Goal: Task Accomplishment & Management: Use online tool/utility

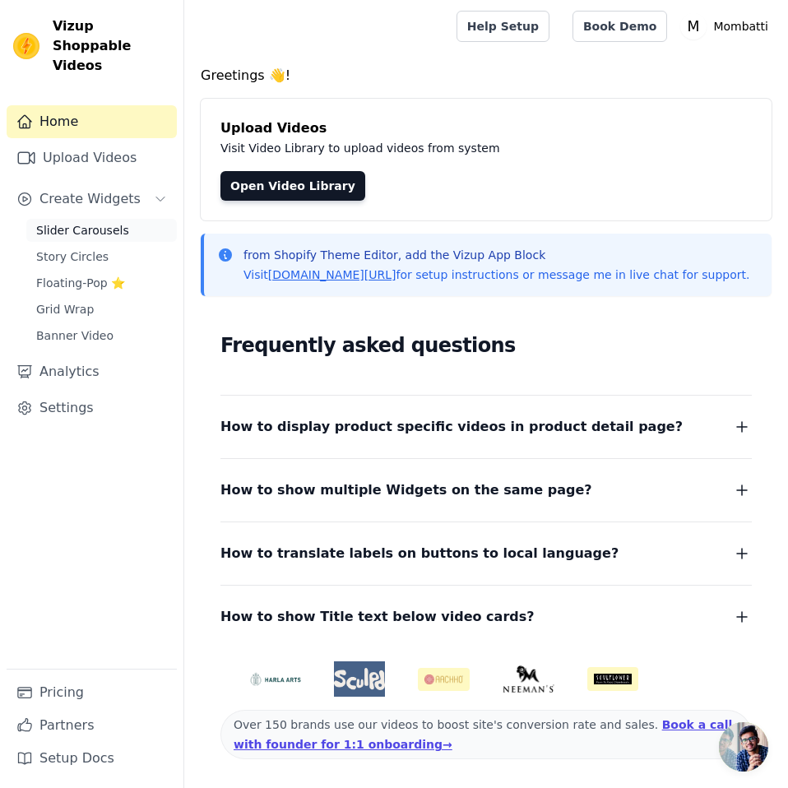
click at [93, 222] on span "Slider Carousels" at bounding box center [82, 230] width 93 height 16
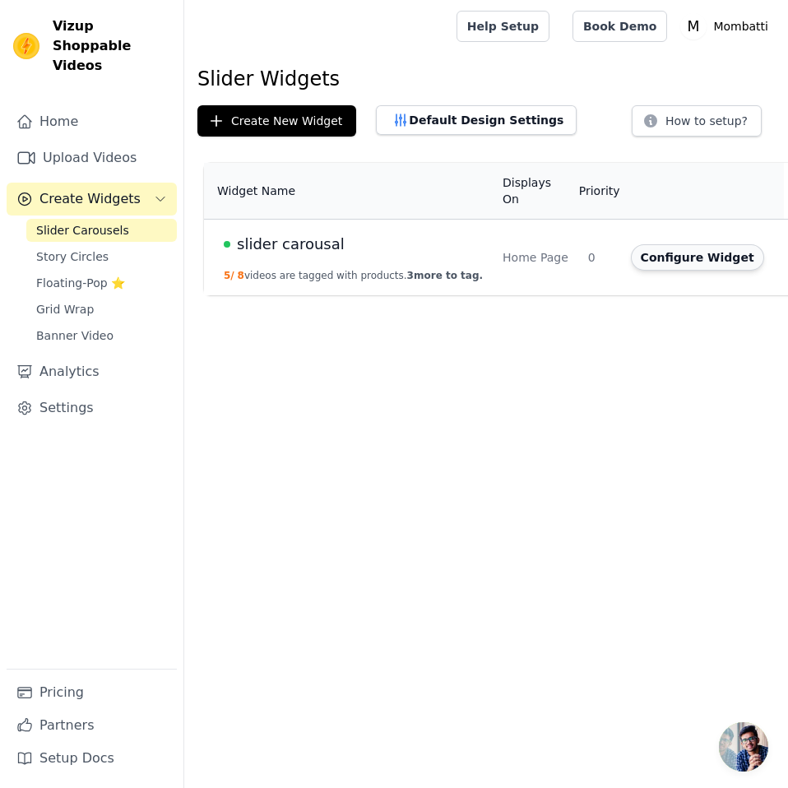
click at [635, 260] on button "Configure Widget" at bounding box center [697, 257] width 133 height 26
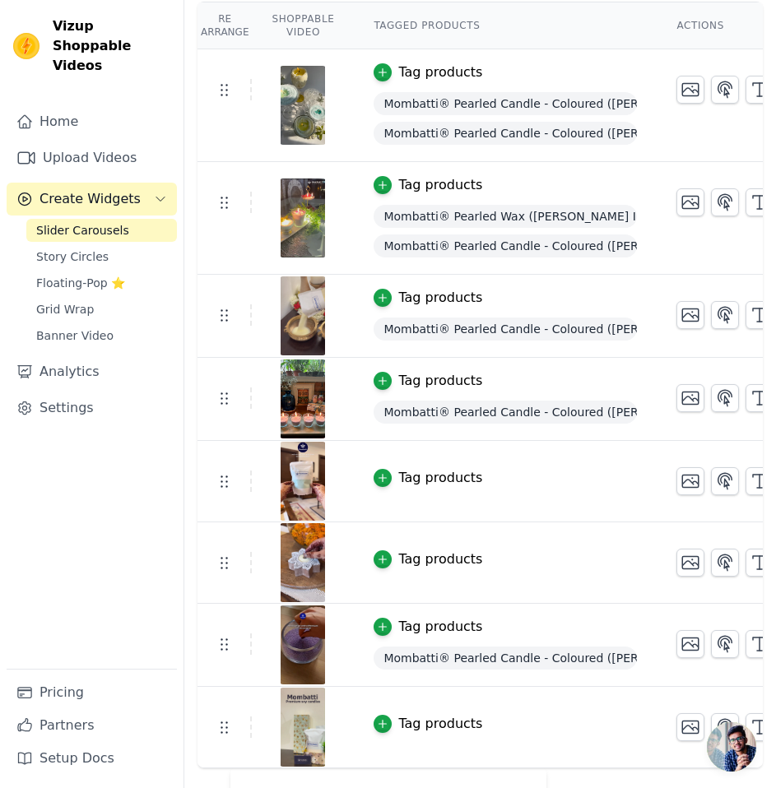
scroll to position [165, 0]
click at [377, 481] on icon "button" at bounding box center [383, 479] width 12 height 12
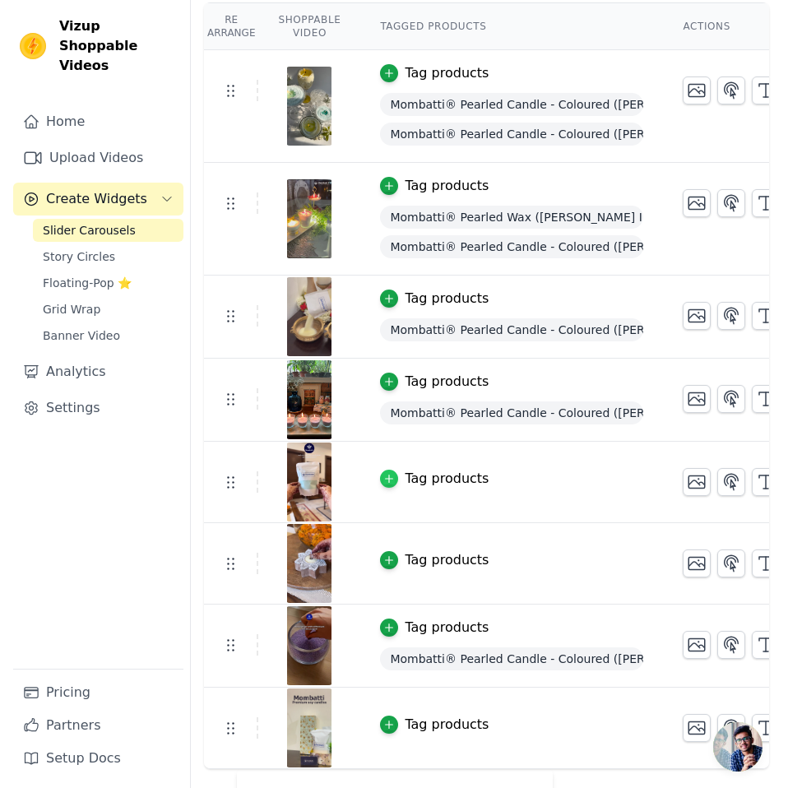
scroll to position [0, 0]
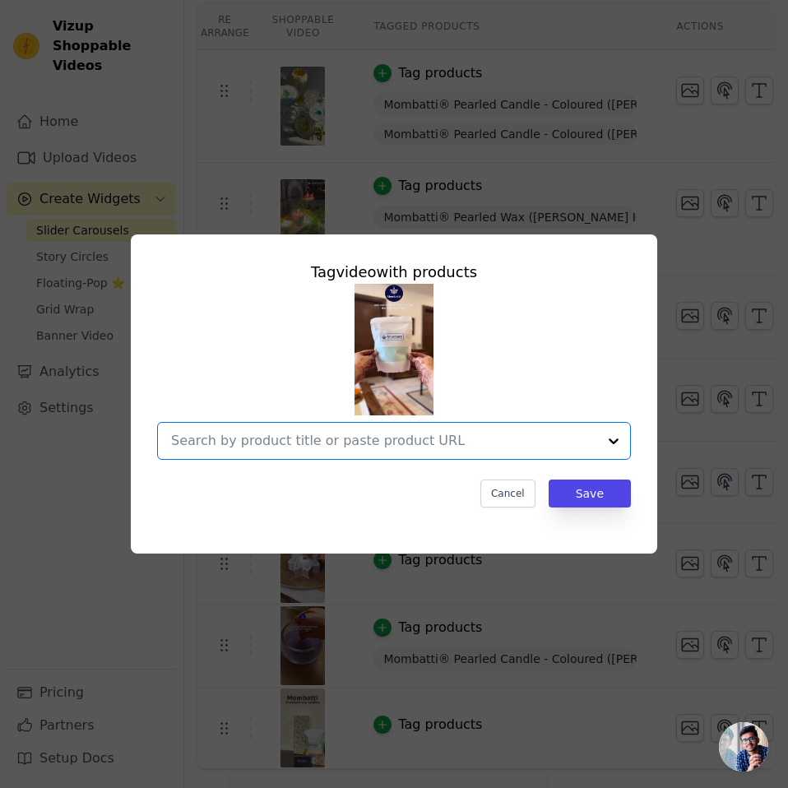
click at [402, 438] on input "text" at bounding box center [384, 441] width 426 height 20
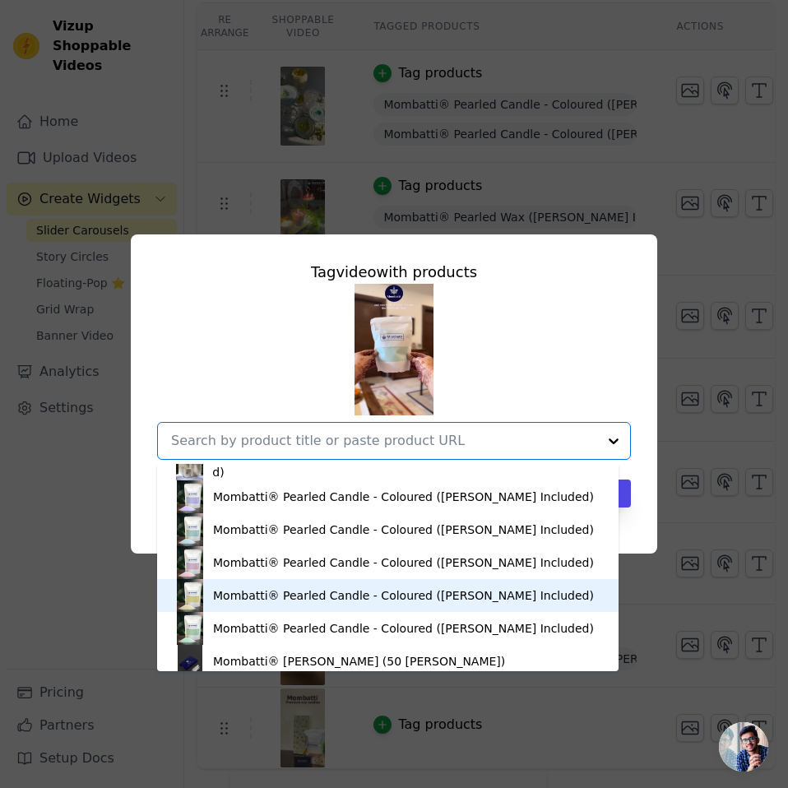
scroll to position [66, 0]
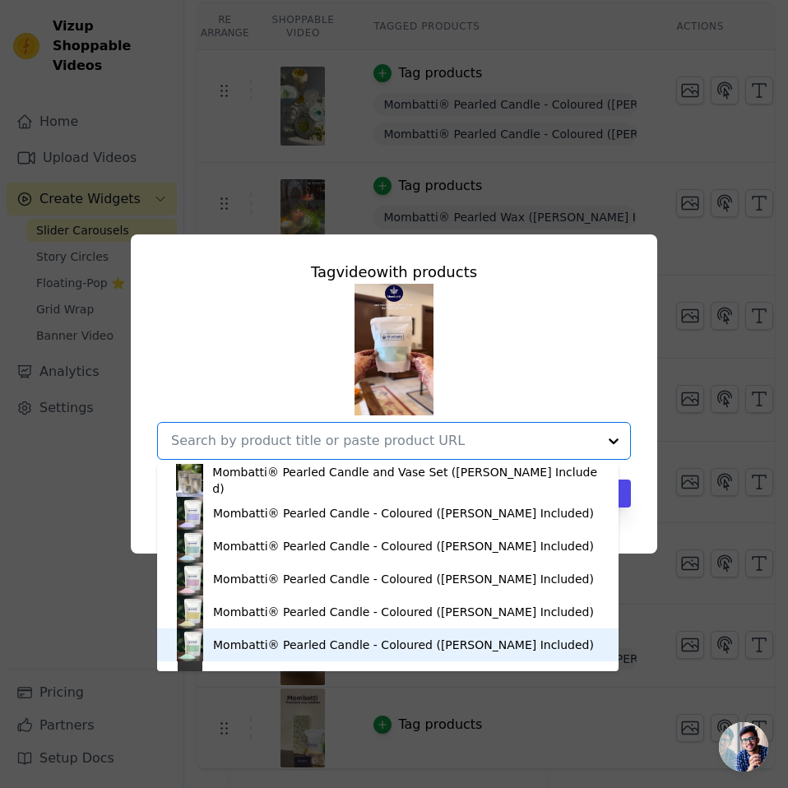
click at [236, 648] on div "Mombatti® Pearled Candle - Coloured (Wicks Included)" at bounding box center [403, 645] width 381 height 16
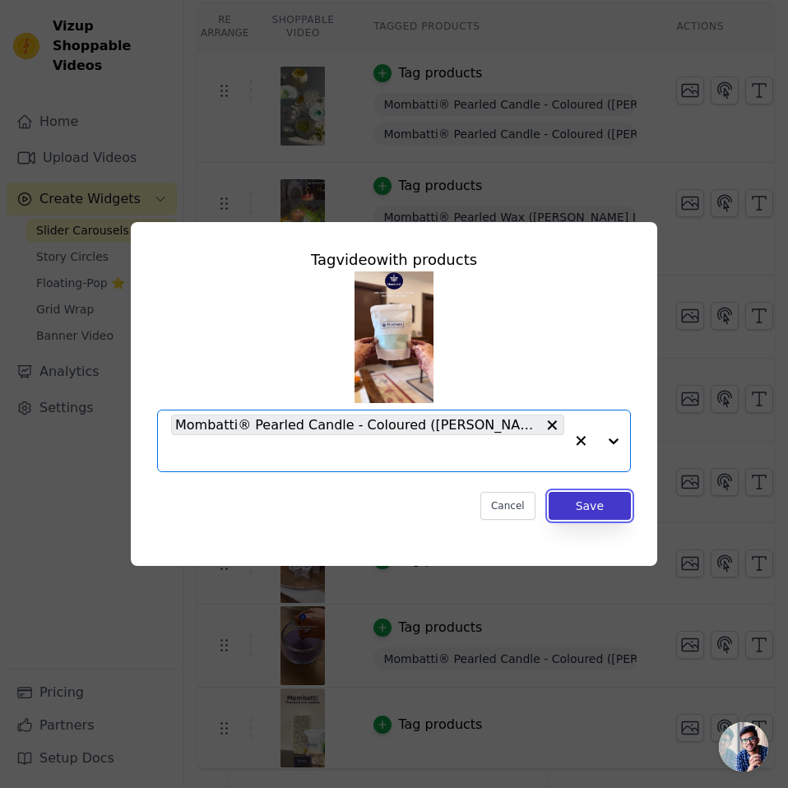
click at [585, 494] on button "Save" at bounding box center [590, 506] width 82 height 28
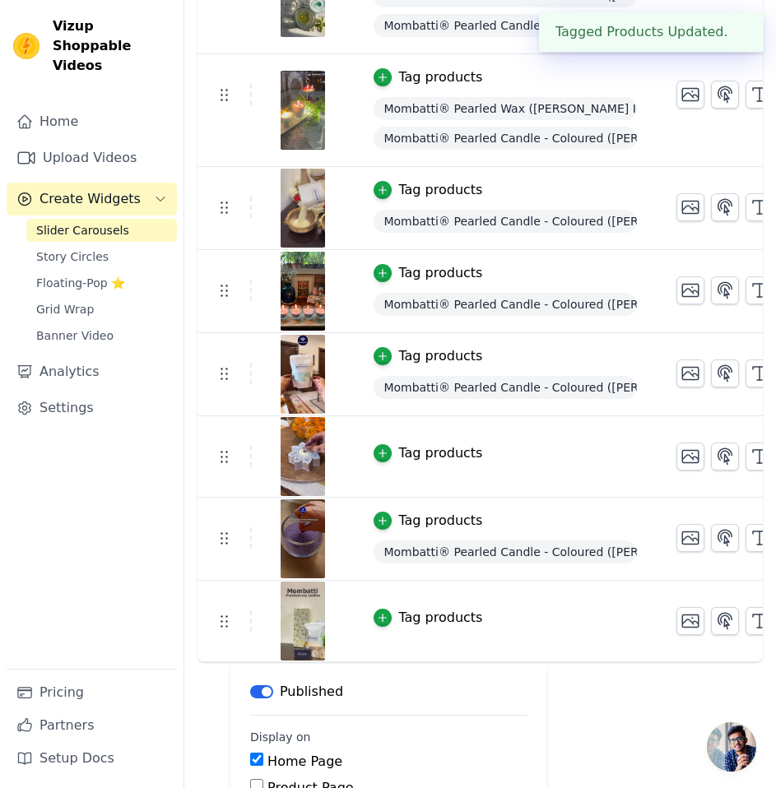
scroll to position [329, 0]
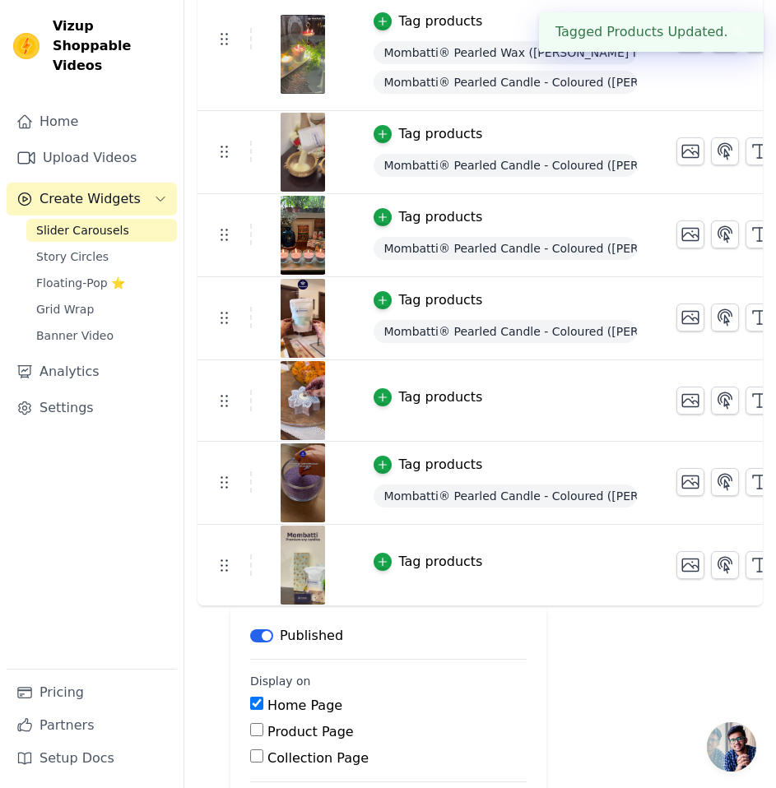
click at [374, 388] on button "Tag products" at bounding box center [428, 398] width 109 height 20
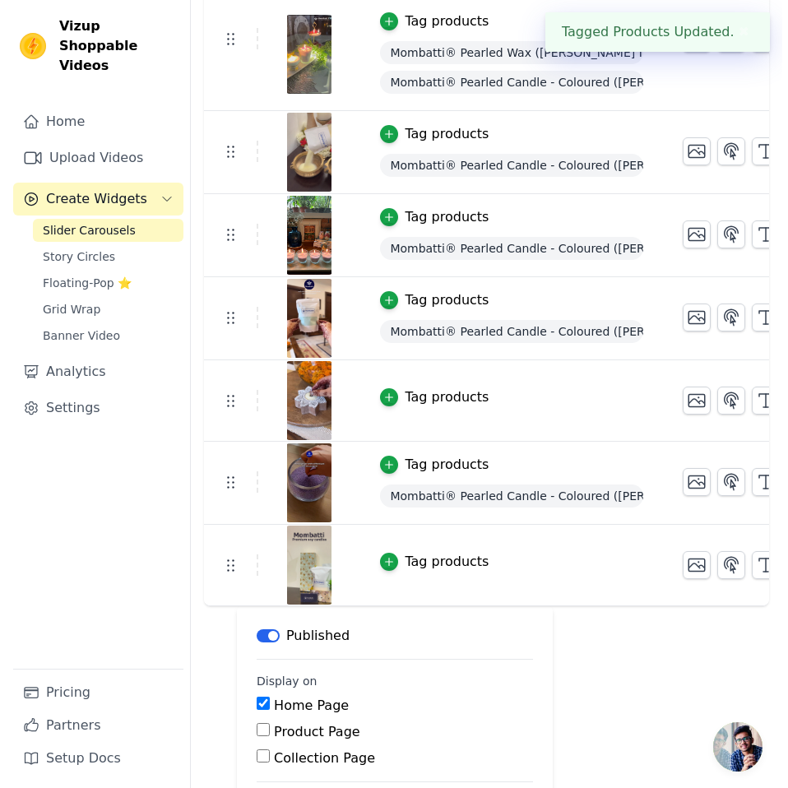
scroll to position [0, 0]
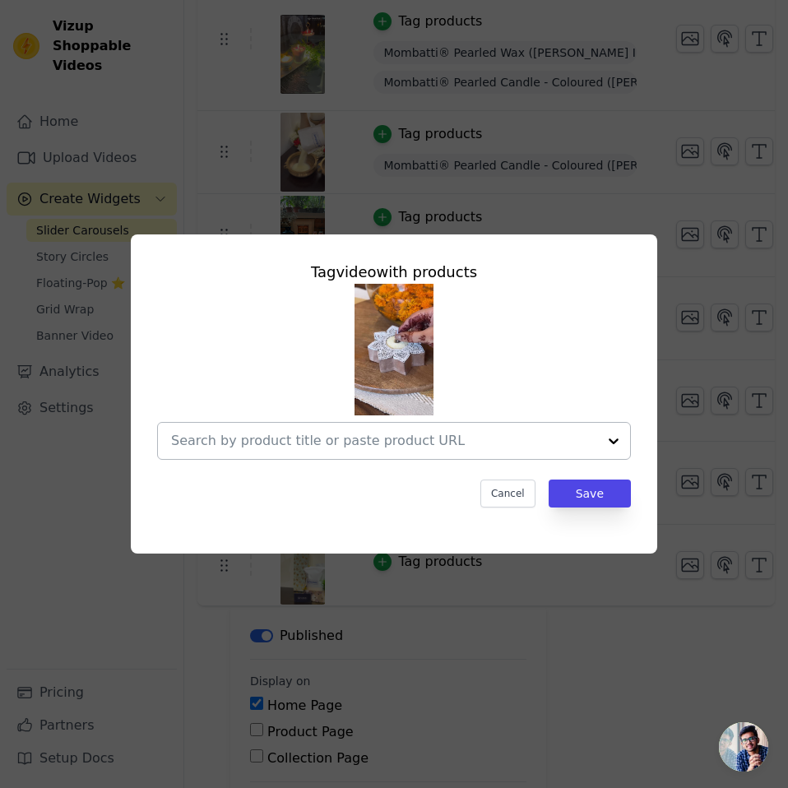
click at [377, 437] on input "text" at bounding box center [384, 441] width 426 height 20
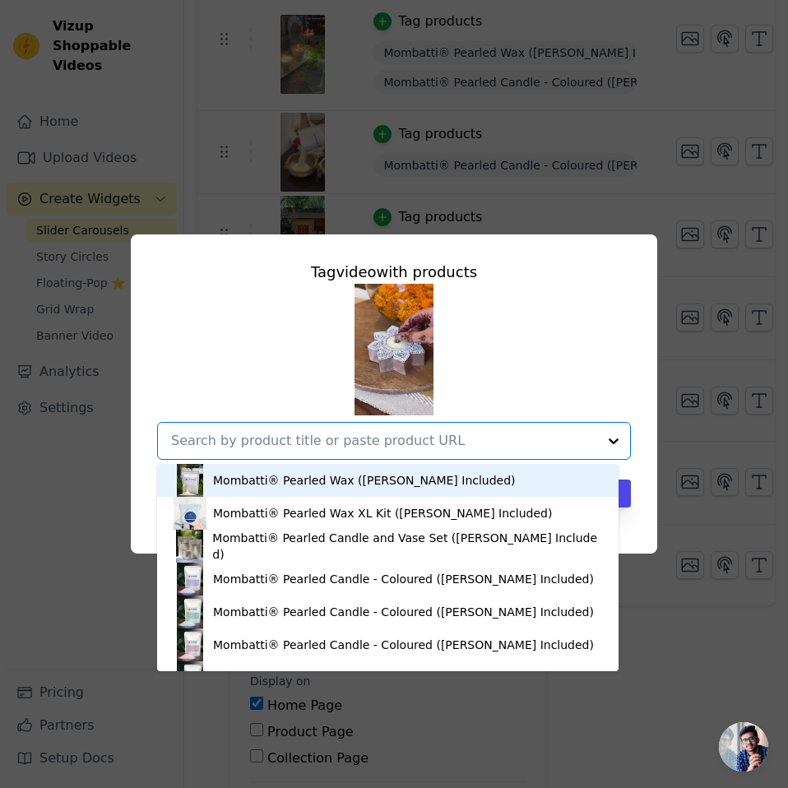
click at [286, 491] on div "Mombatti® Pearled Wax (Wicks Included)" at bounding box center [388, 480] width 429 height 33
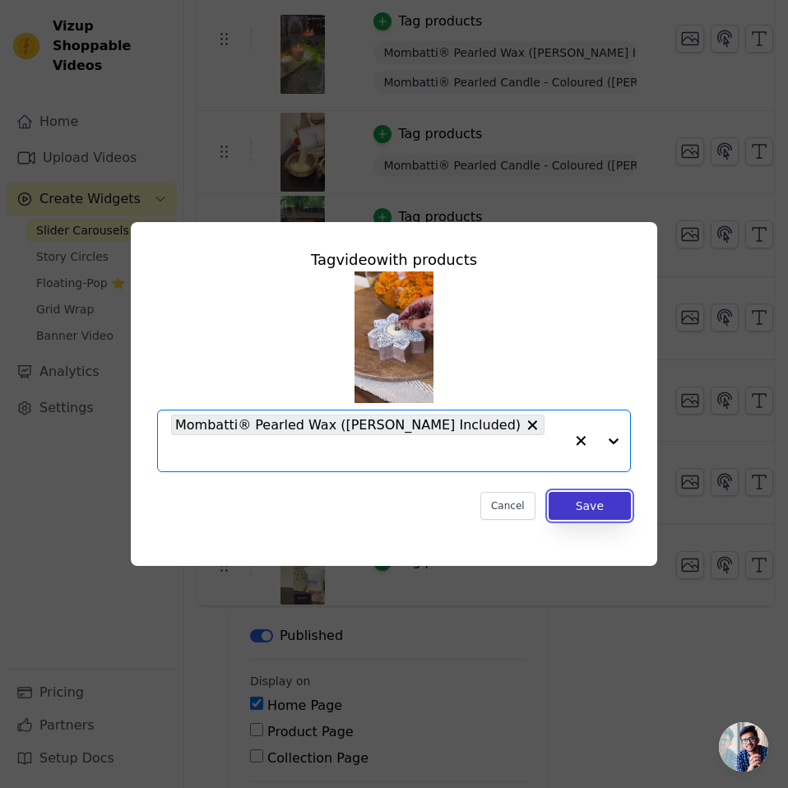
click at [567, 494] on button "Save" at bounding box center [590, 506] width 82 height 28
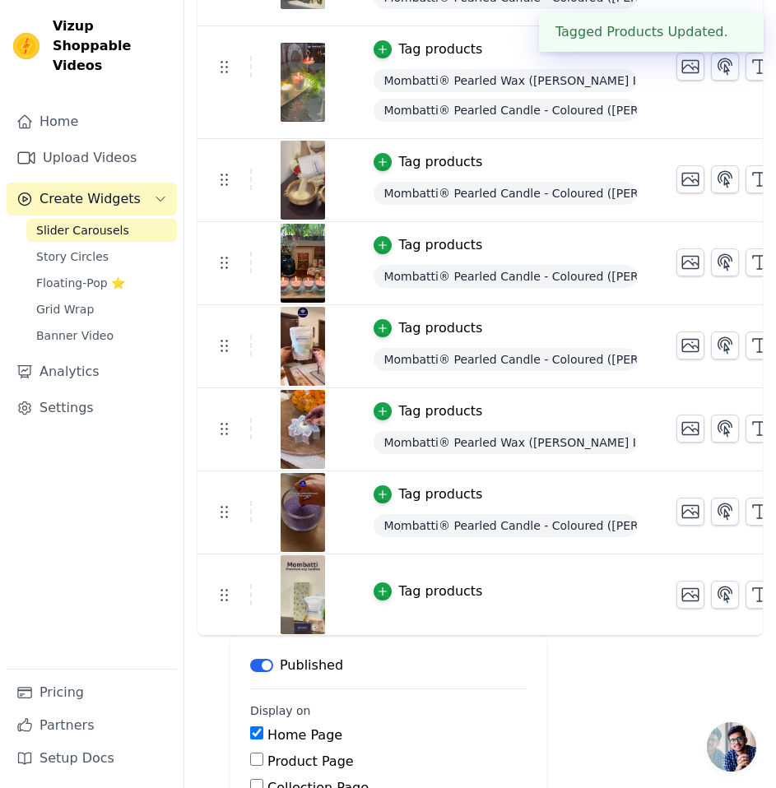
scroll to position [329, 0]
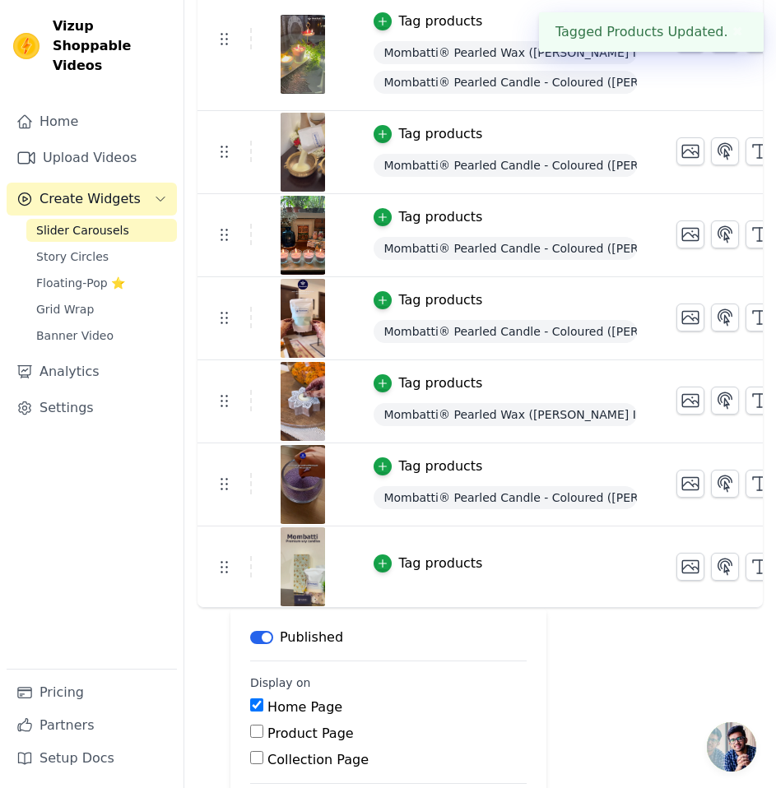
click at [357, 564] on td "Tag products" at bounding box center [505, 567] width 303 height 81
click at [377, 558] on icon "button" at bounding box center [383, 564] width 12 height 12
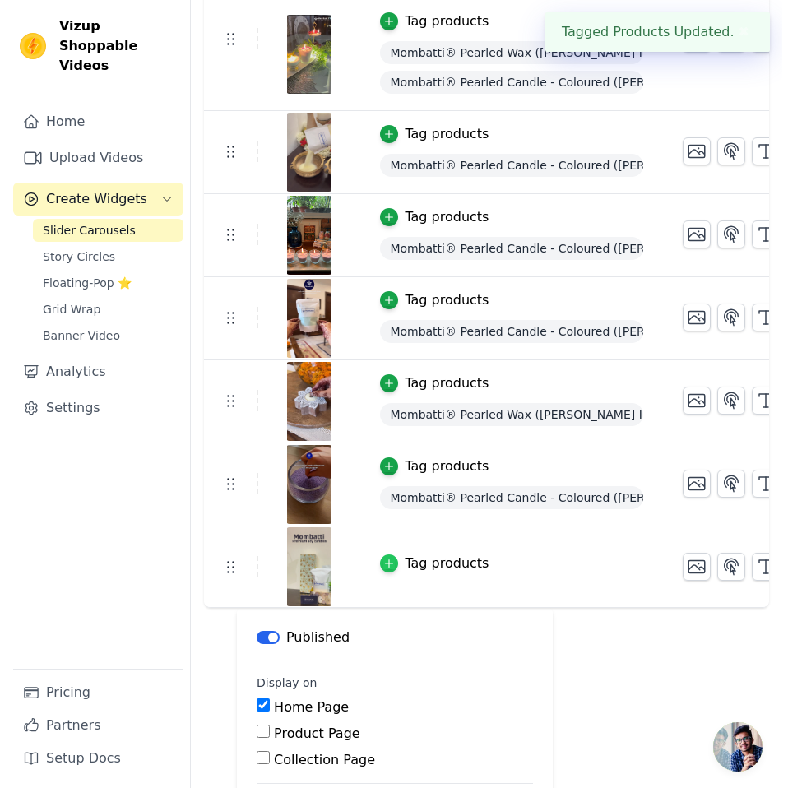
scroll to position [0, 0]
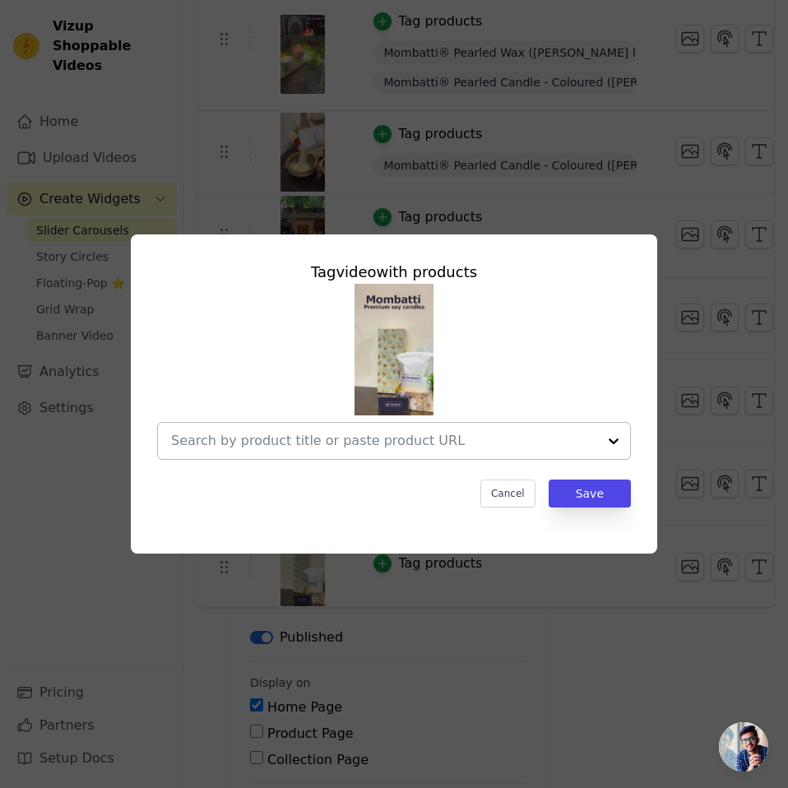
click at [449, 430] on div at bounding box center [384, 441] width 426 height 36
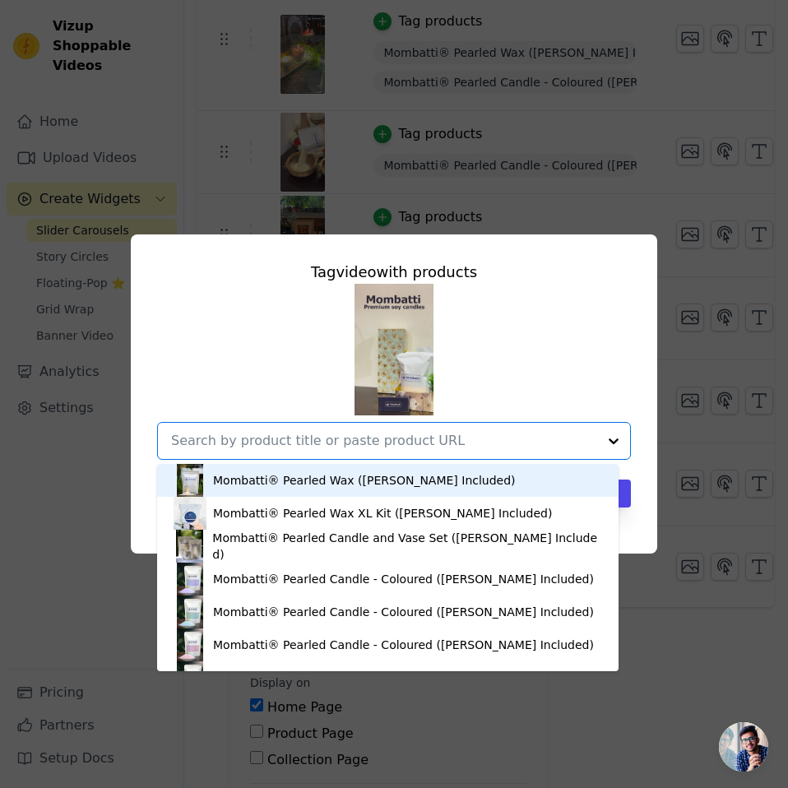
click at [328, 472] on div "Mombatti® Pearled Wax (Wicks Included)" at bounding box center [364, 480] width 303 height 16
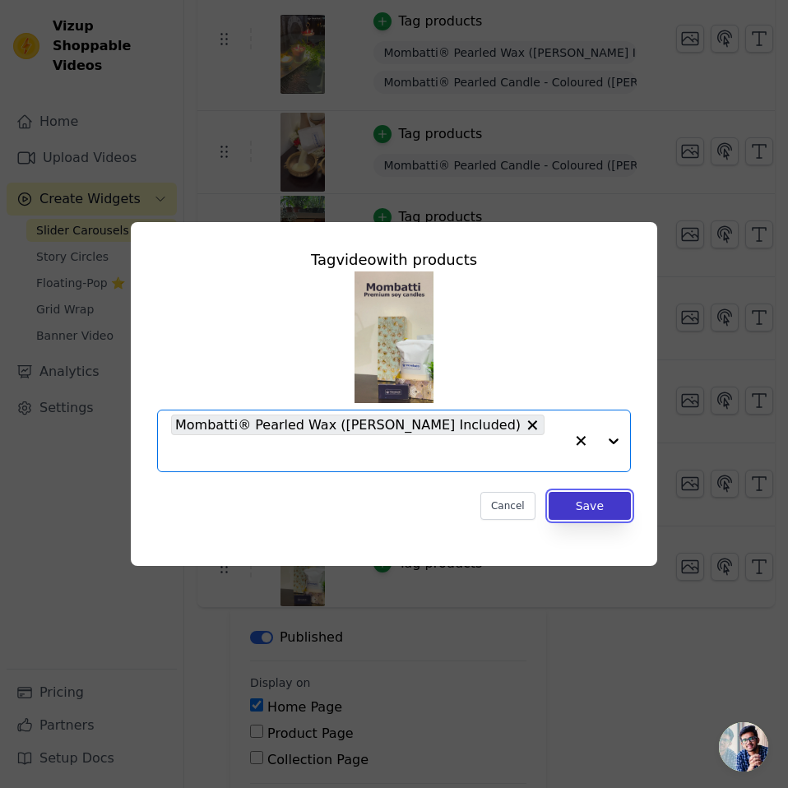
click at [593, 496] on button "Save" at bounding box center [590, 506] width 82 height 28
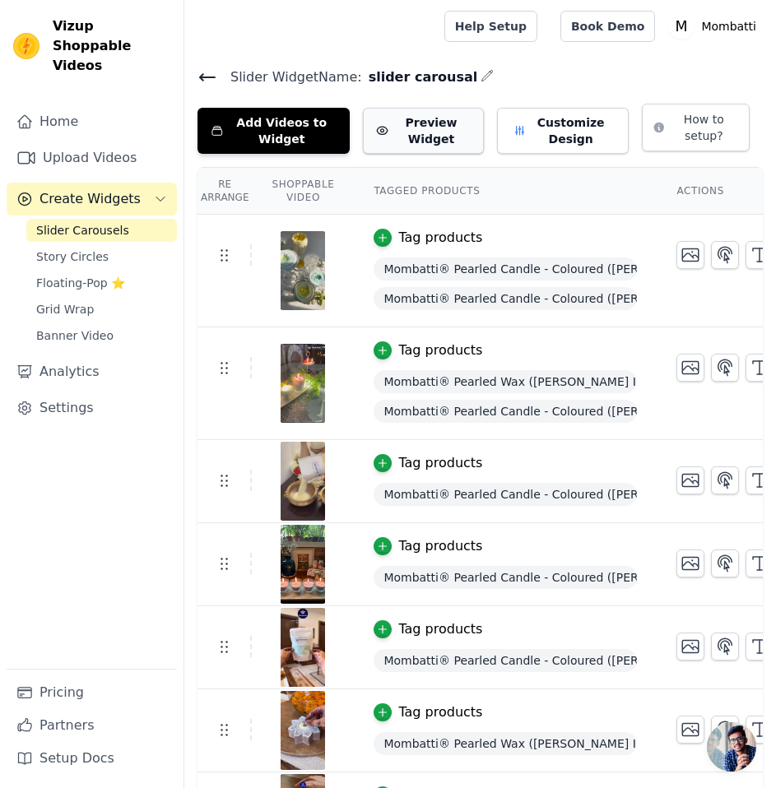
click at [407, 132] on button "Preview Widget" at bounding box center [423, 131] width 121 height 46
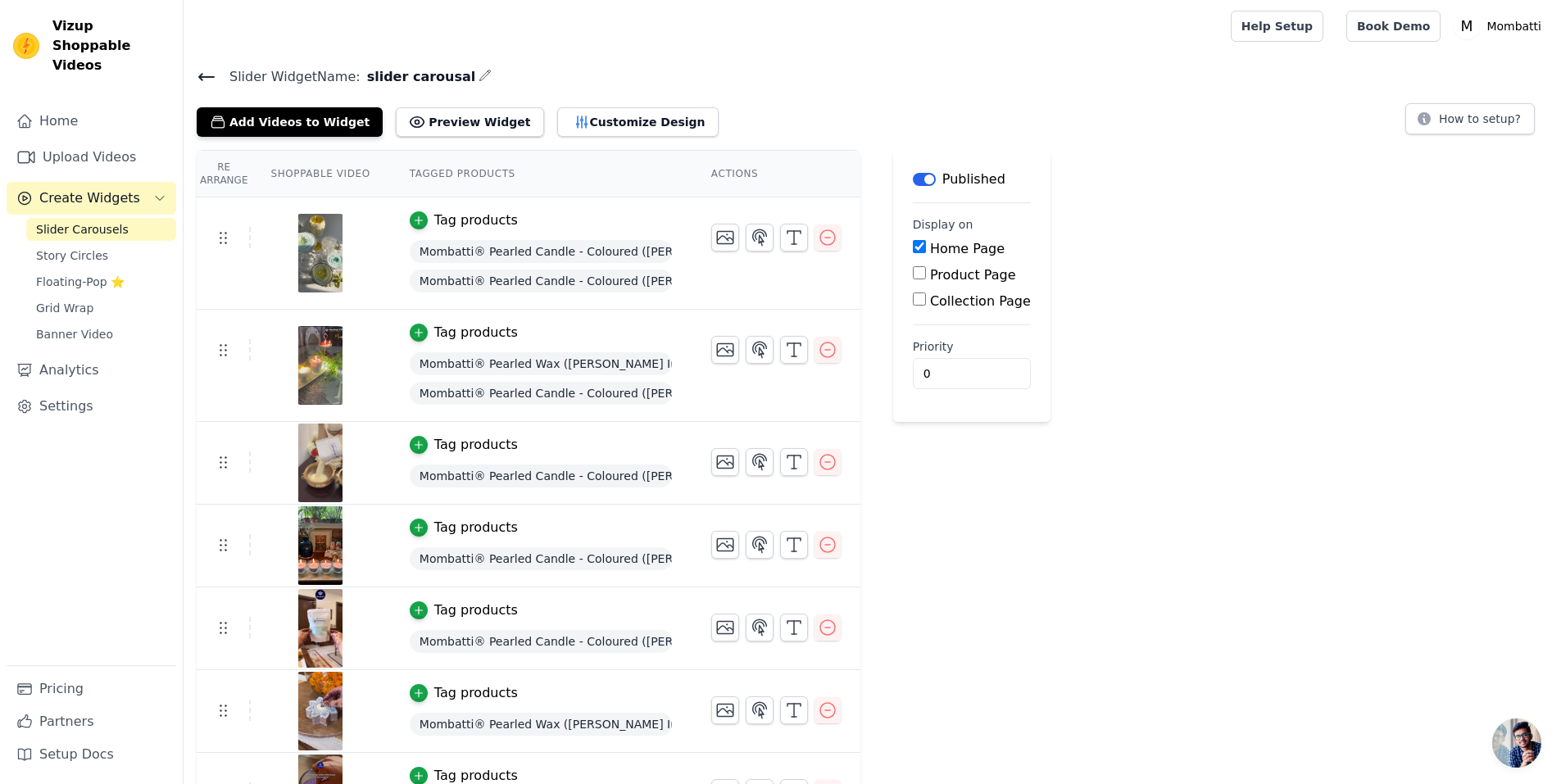
click at [204, 76] on icon at bounding box center [206, 77] width 15 height 7
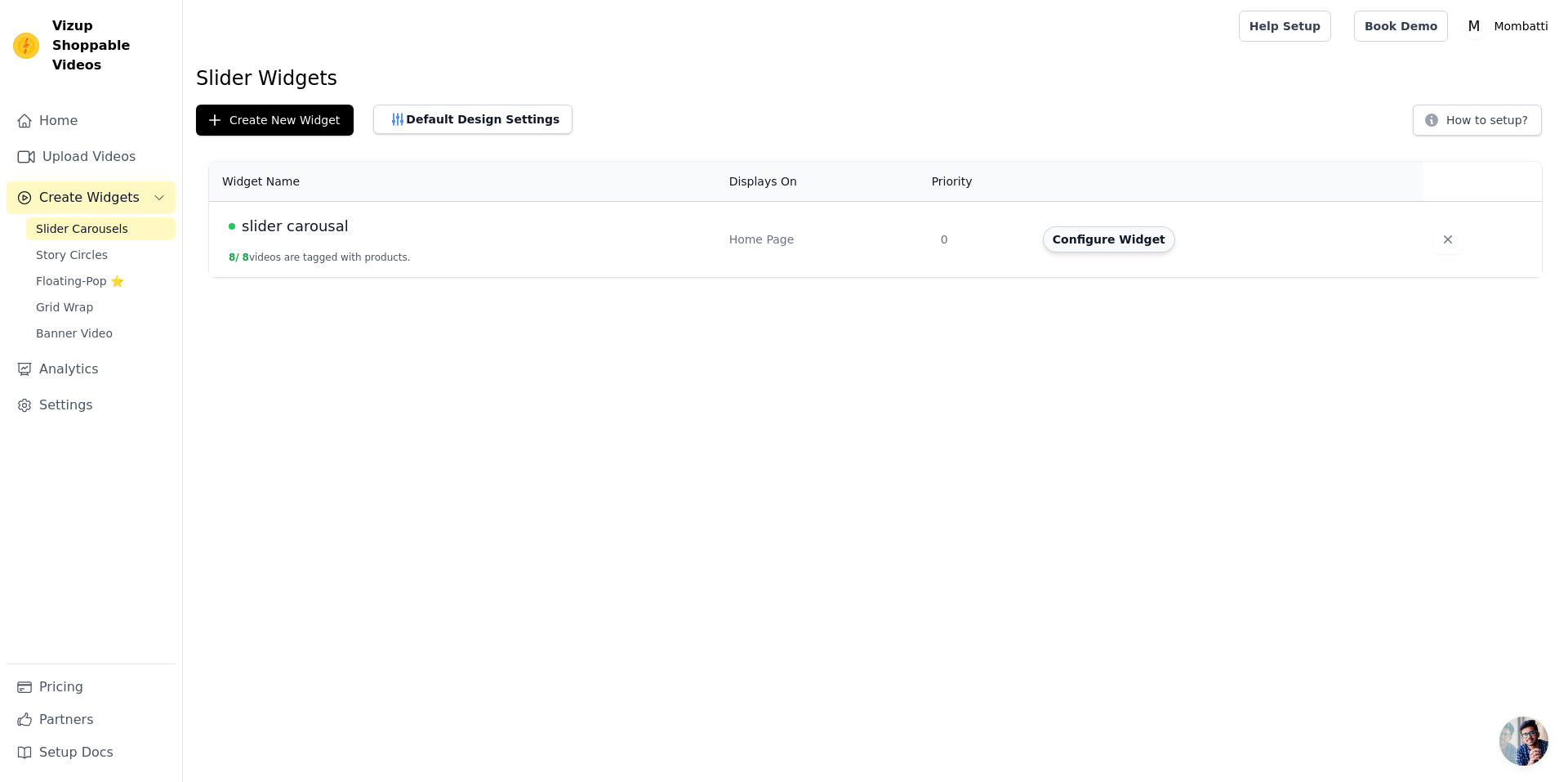
click at [782, 229] on button "Configure Widget" at bounding box center [1109, 239] width 132 height 26
